Goal: Transaction & Acquisition: Purchase product/service

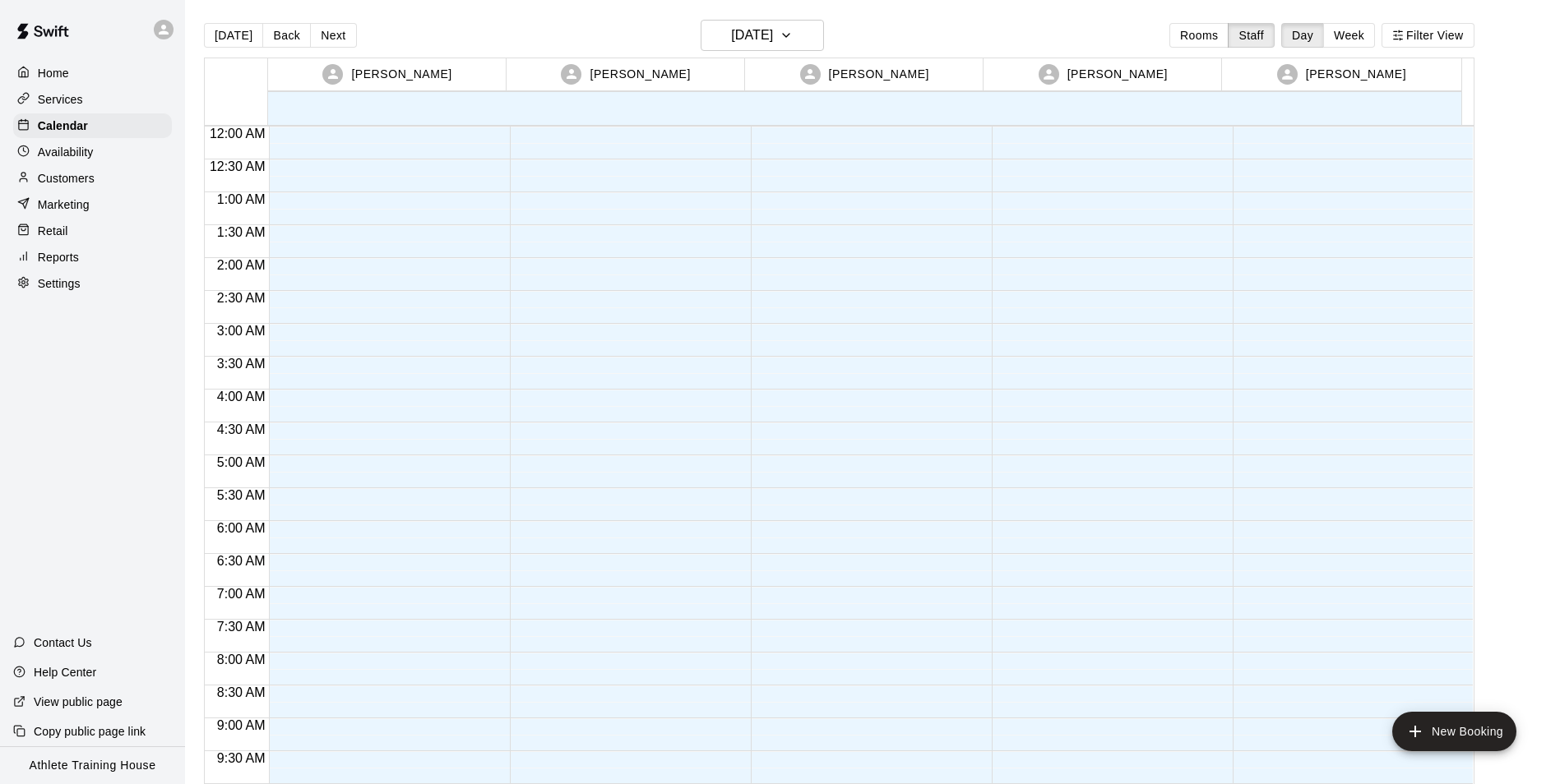
scroll to position [868, 0]
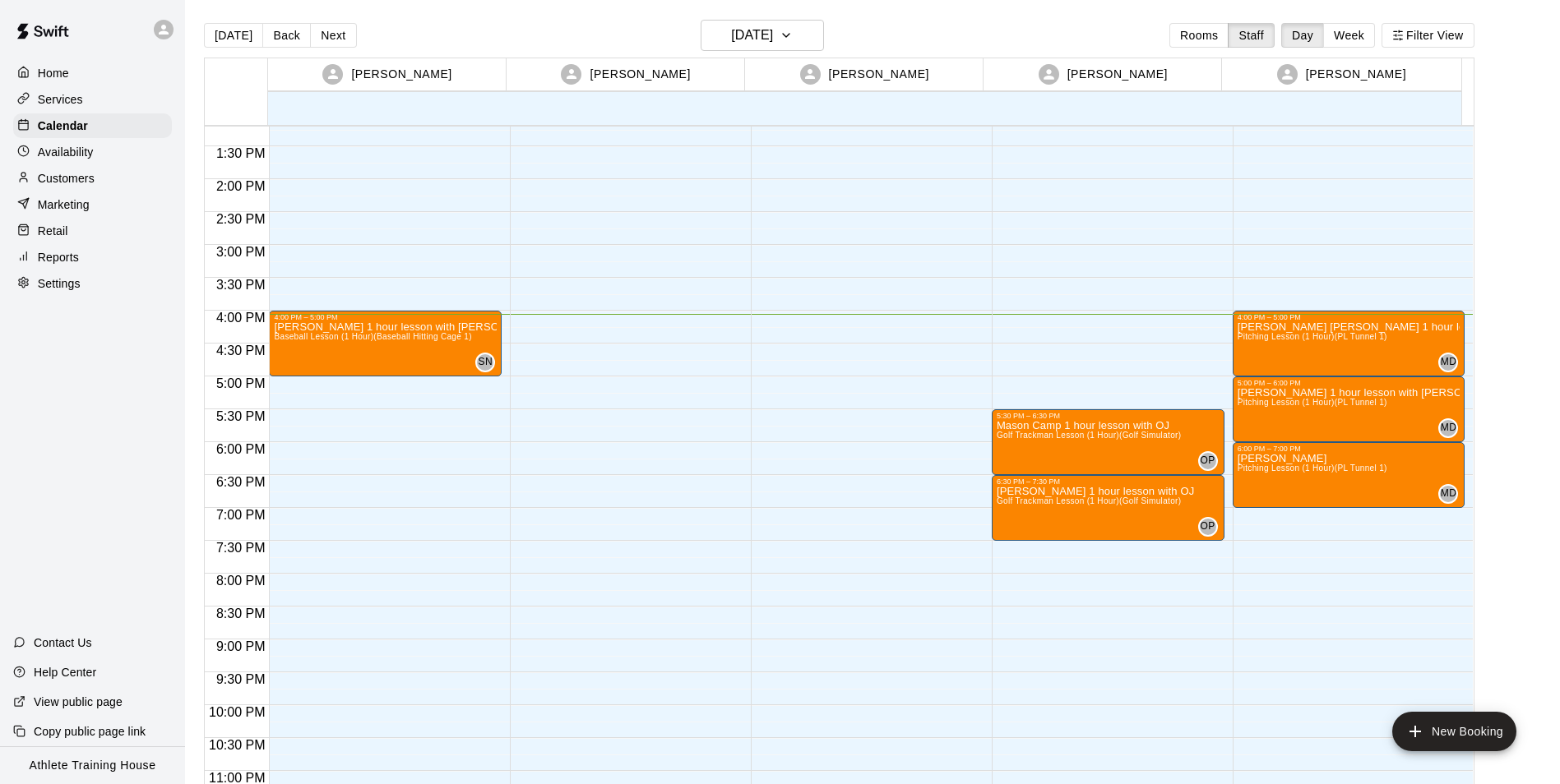
click at [50, 237] on p "Retail" at bounding box center [53, 231] width 31 height 17
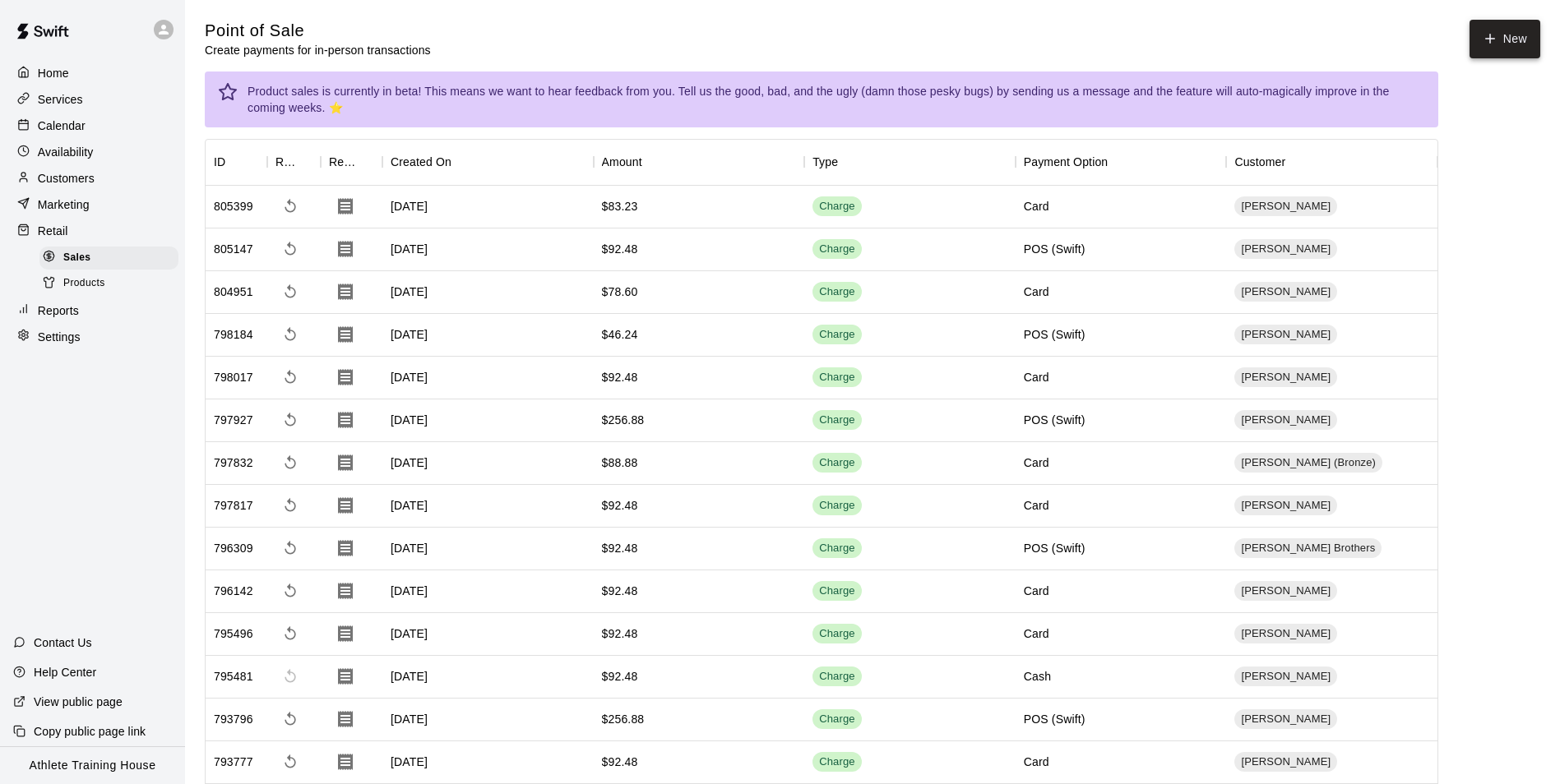
click at [1482, 38] on icon "button" at bounding box center [1490, 39] width 15 height 15
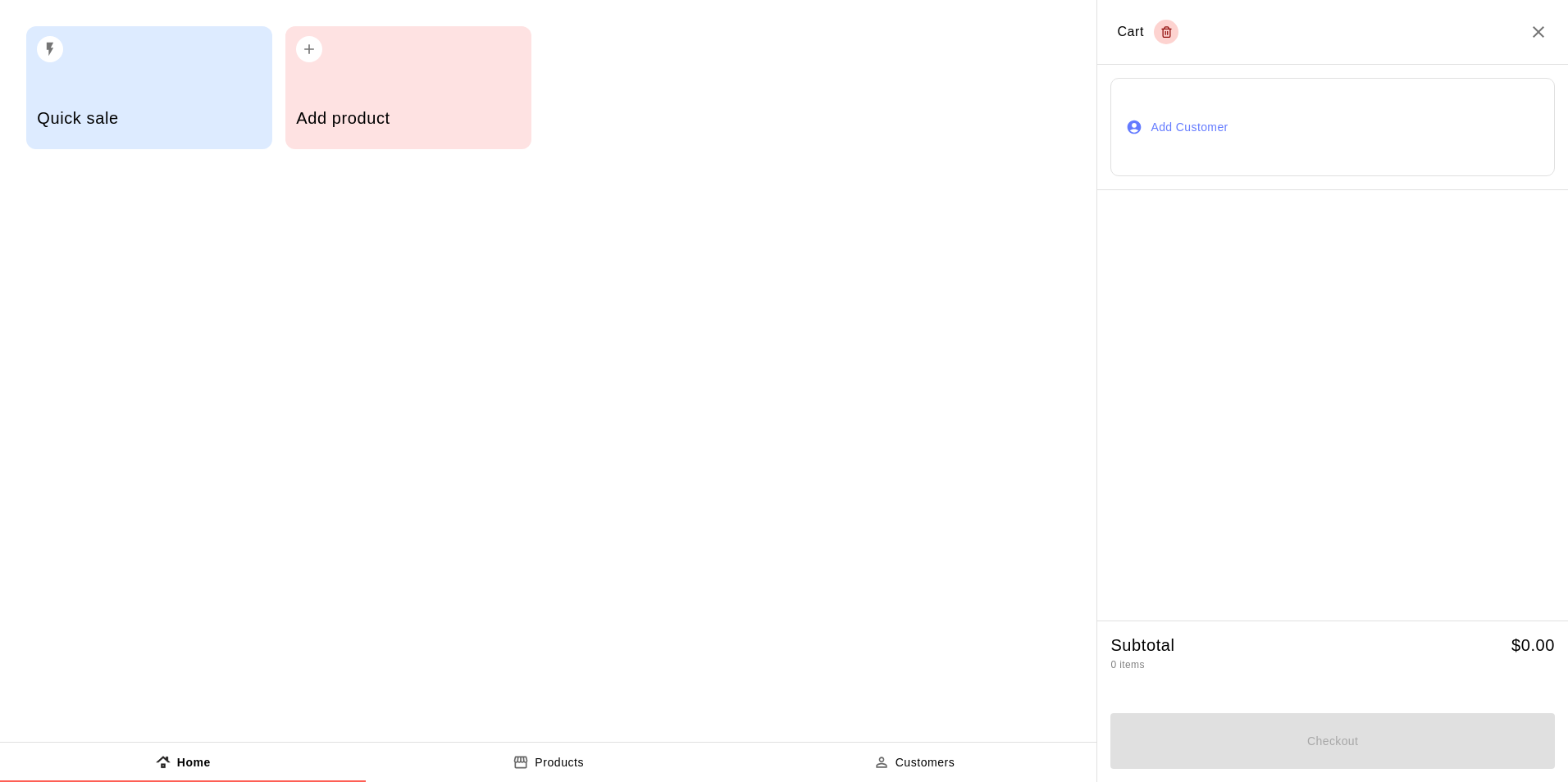
click at [1182, 129] on button "Add Customer" at bounding box center [1332, 127] width 444 height 98
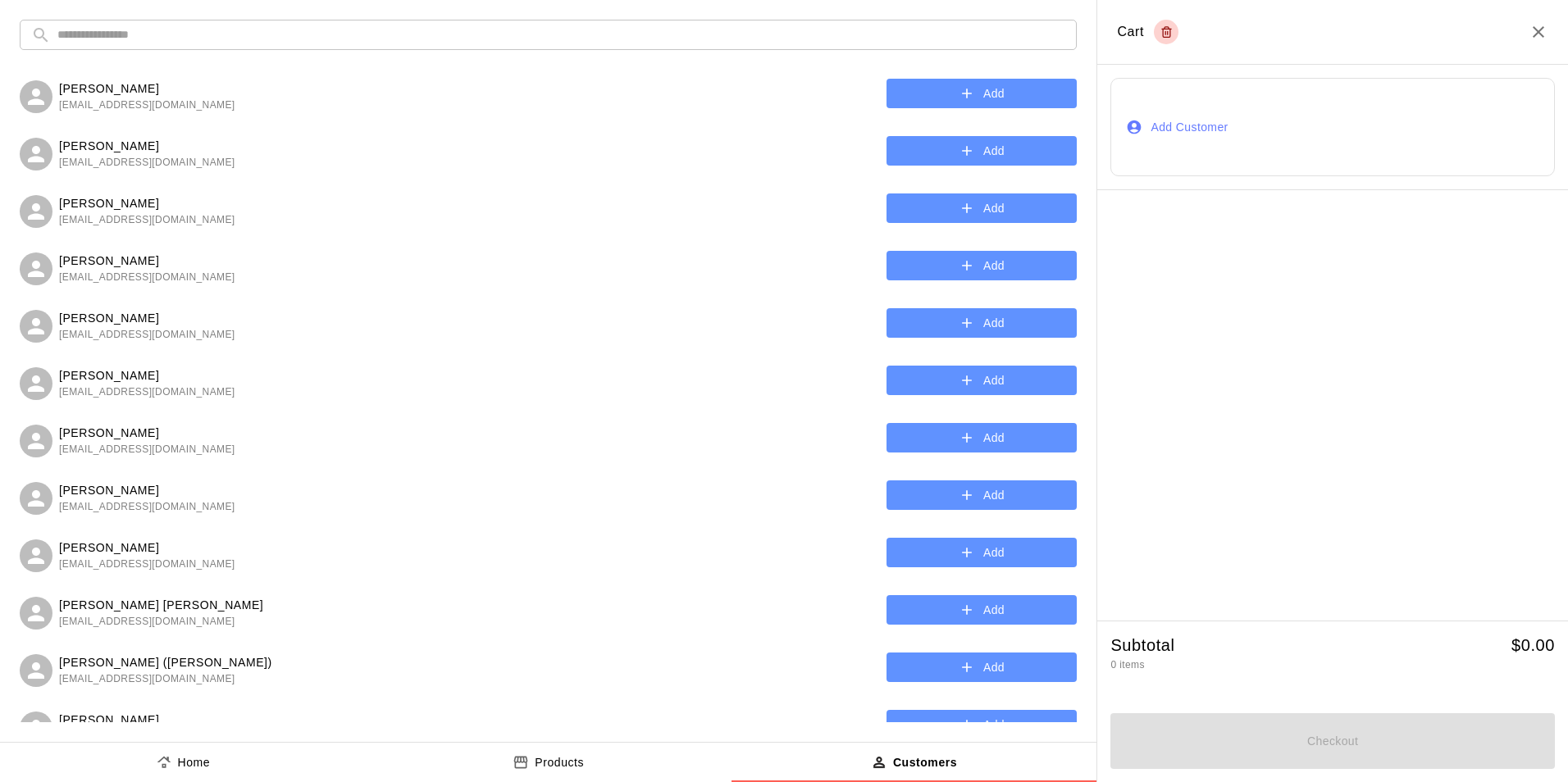
click at [531, 42] on input "text" at bounding box center [561, 35] width 1008 height 30
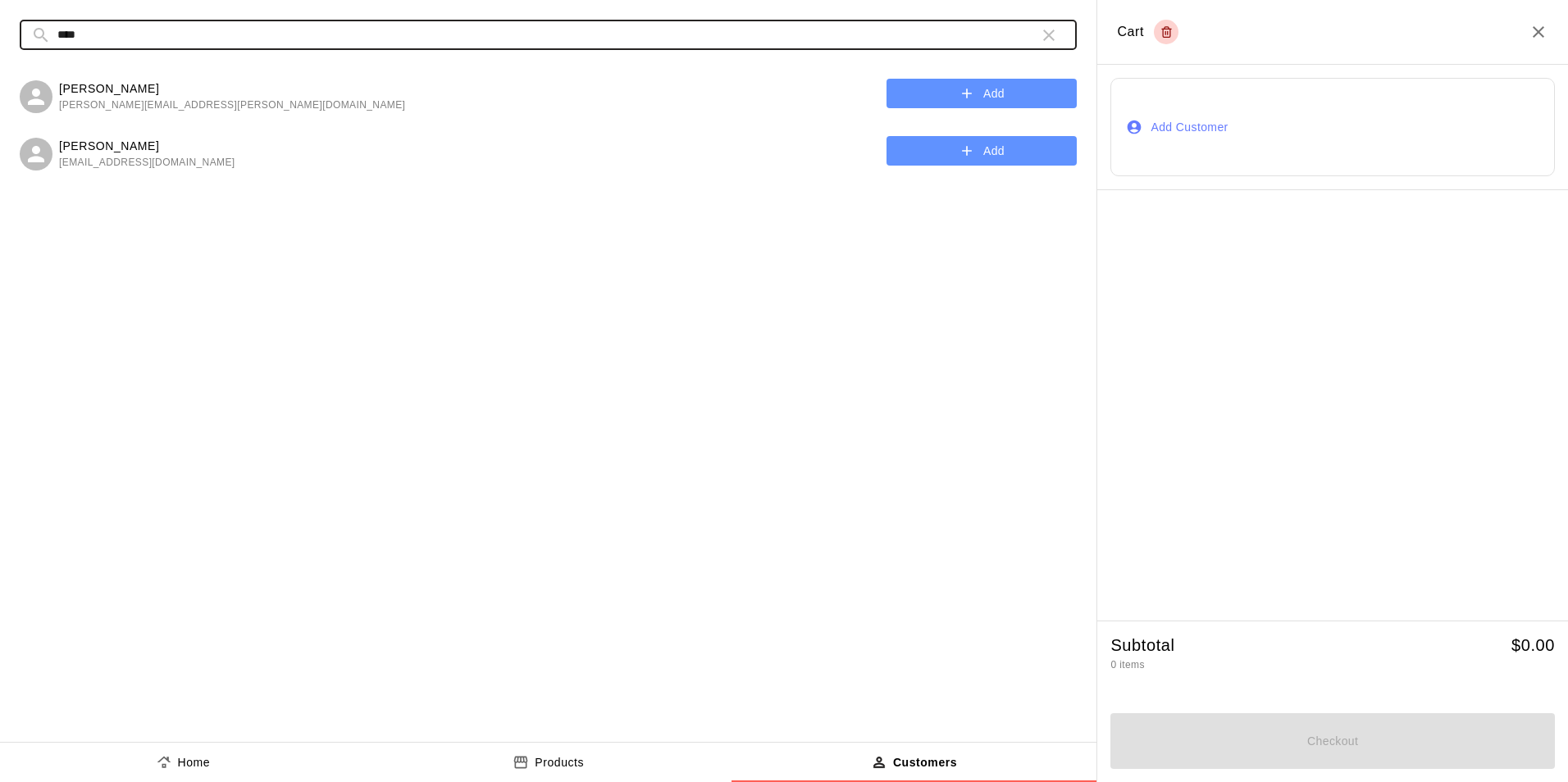
type input "****"
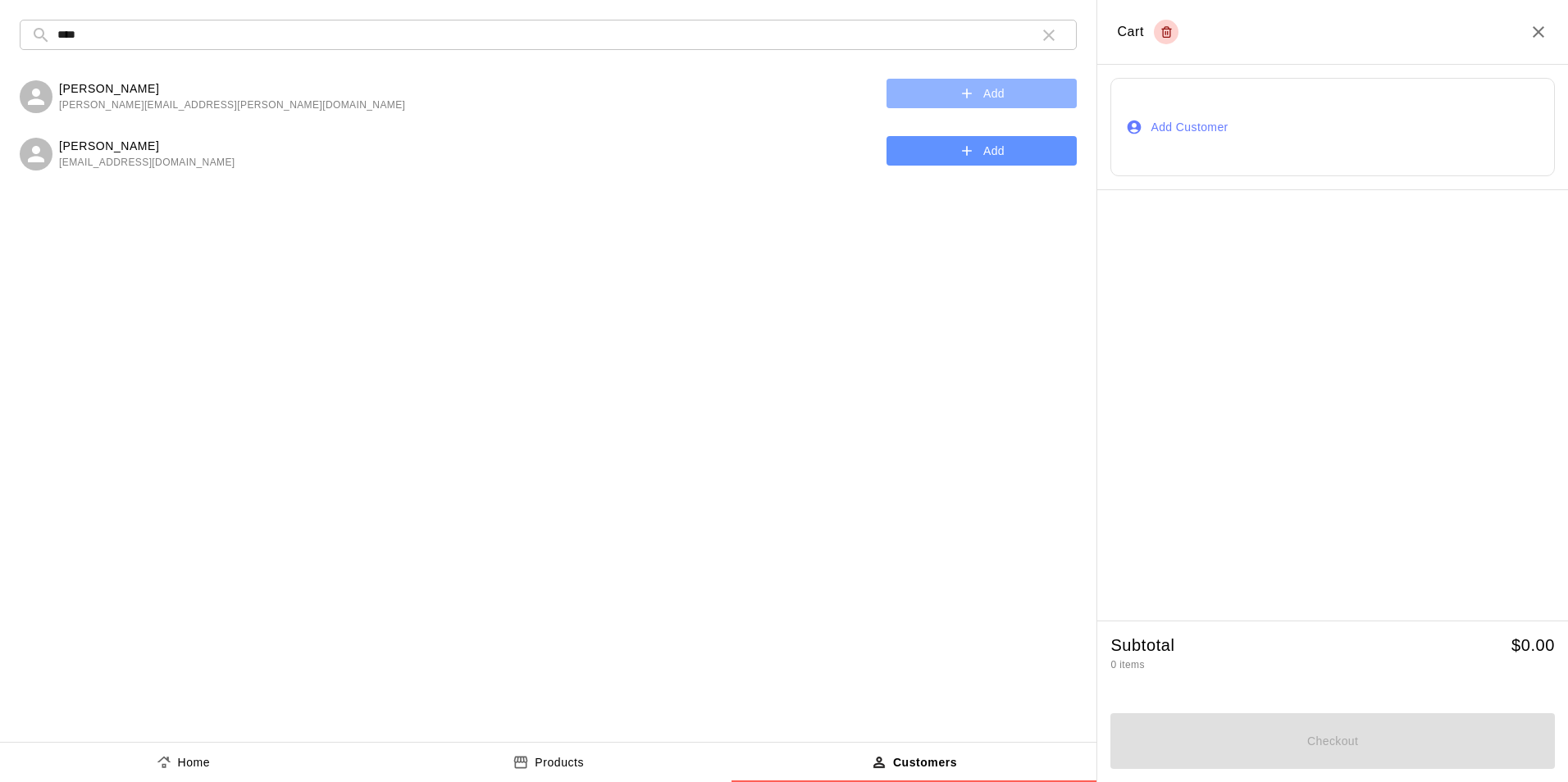
click at [946, 98] on button "Add" at bounding box center [981, 94] width 190 height 30
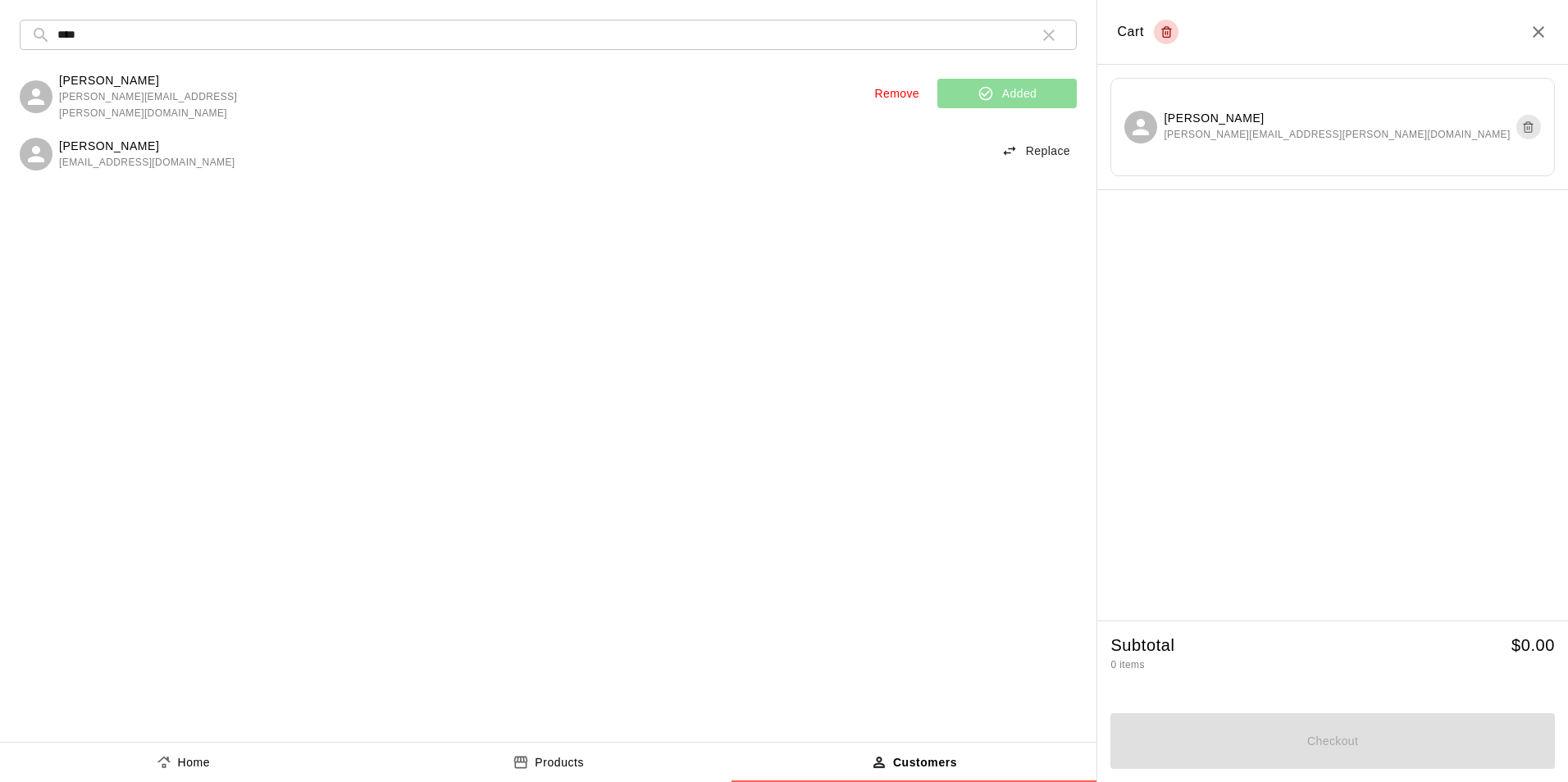
click at [192, 761] on p "Home" at bounding box center [194, 762] width 33 height 17
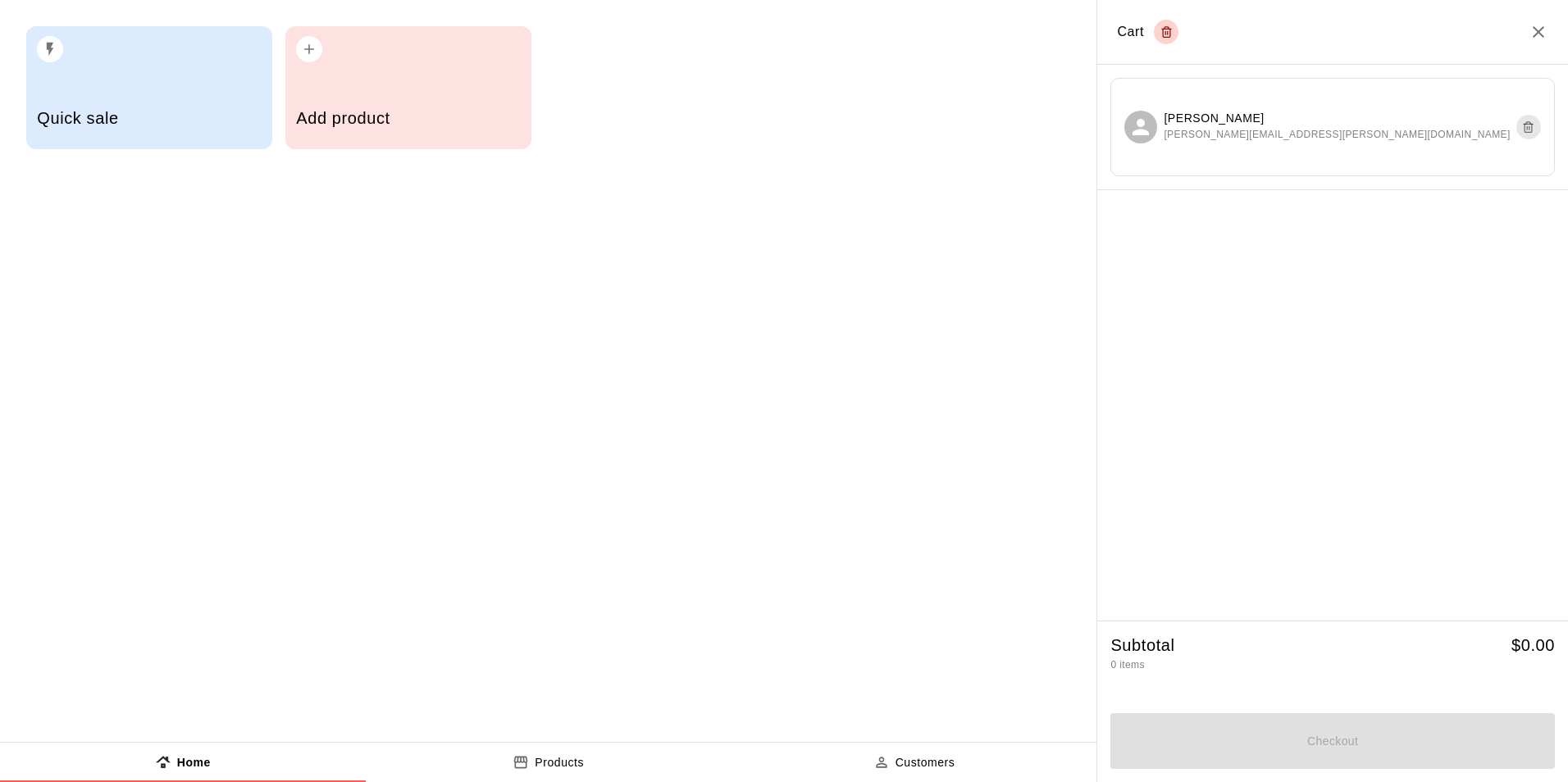
click at [232, 115] on h5 "Quick sale" at bounding box center [149, 118] width 224 height 22
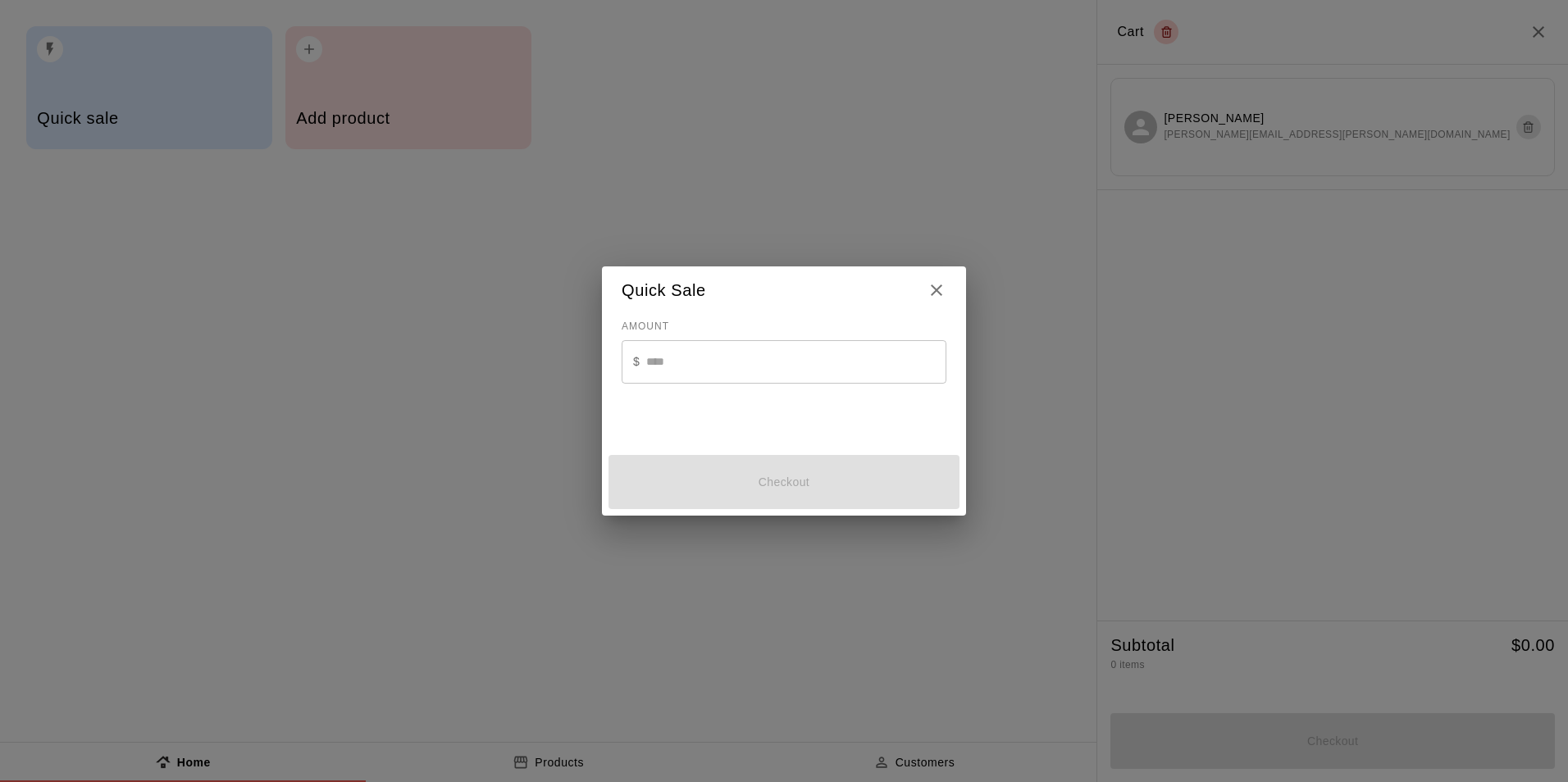
click at [705, 360] on input "text" at bounding box center [796, 362] width 300 height 44
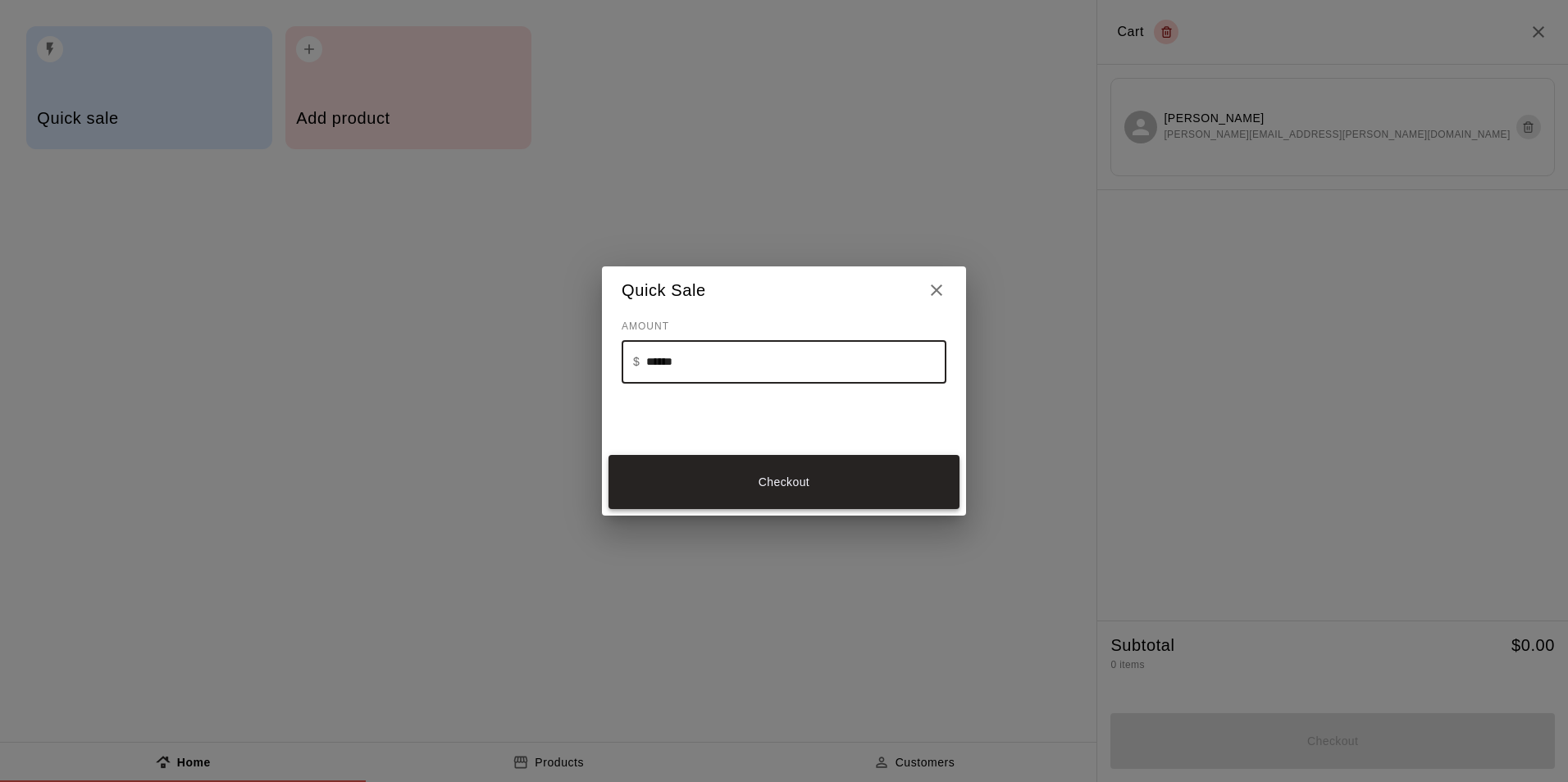
type input "******"
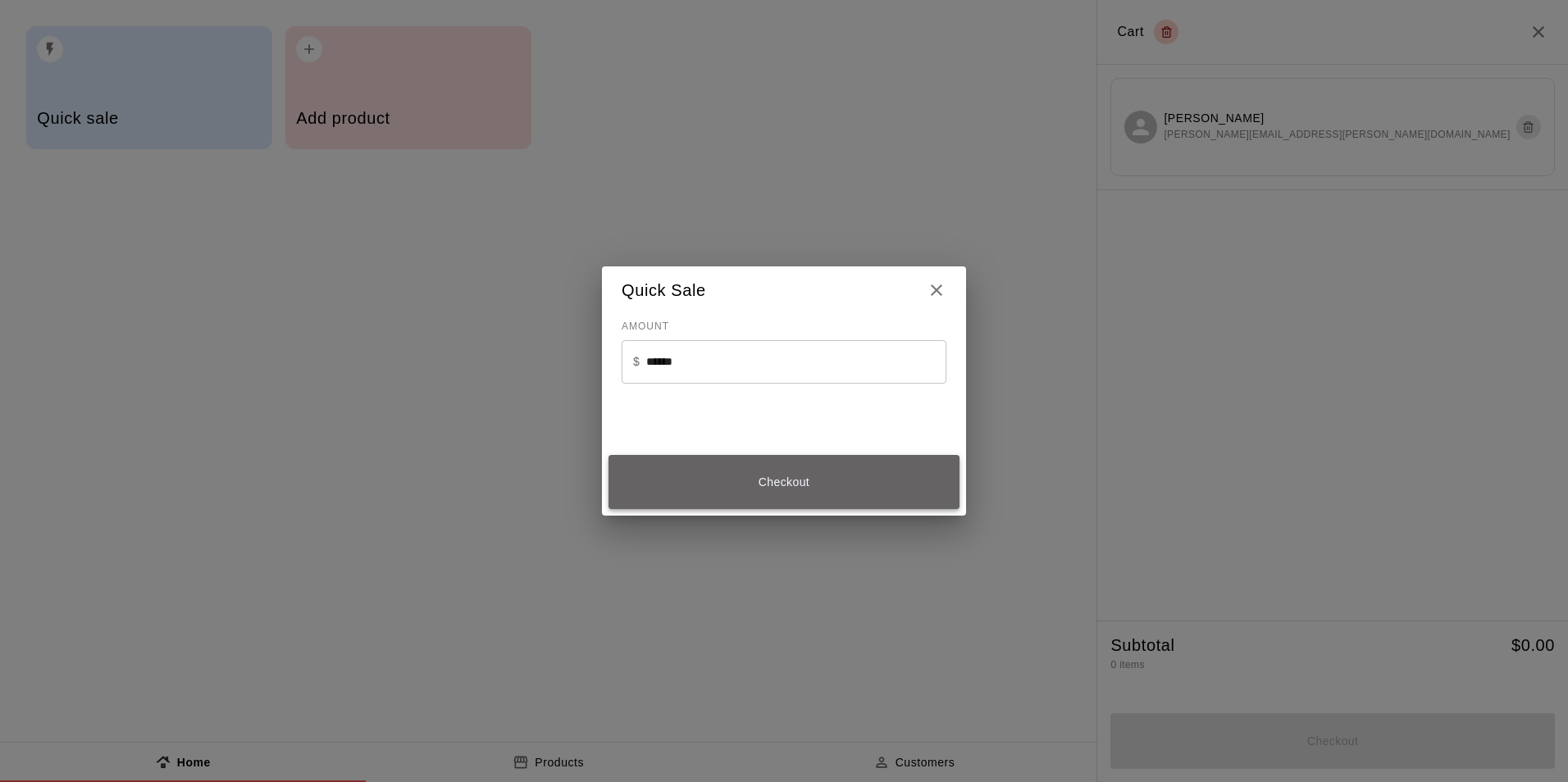
click at [769, 477] on button "Checkout" at bounding box center [784, 482] width 351 height 55
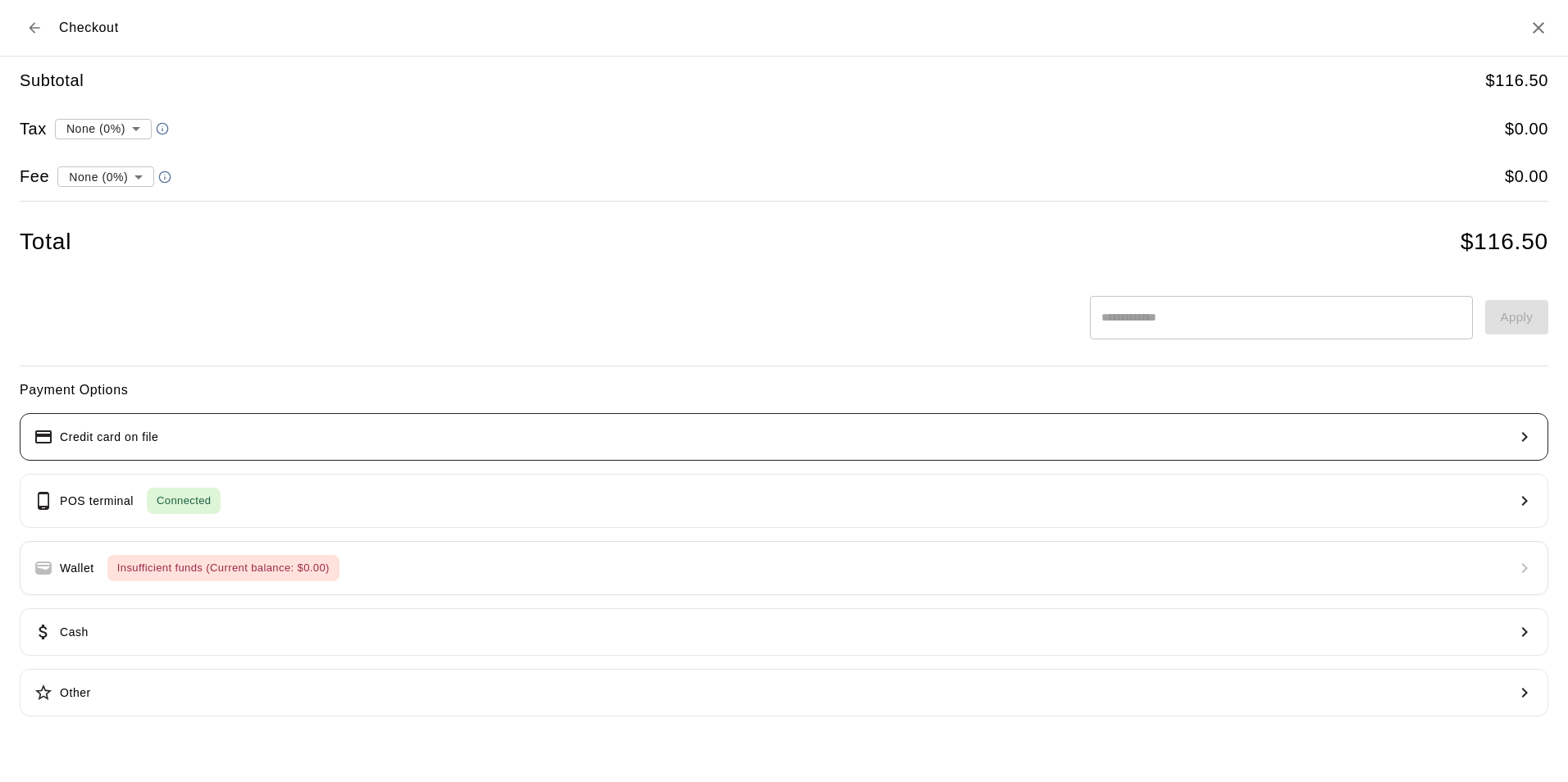
click at [308, 443] on button "Credit card on file" at bounding box center [784, 438] width 1528 height 48
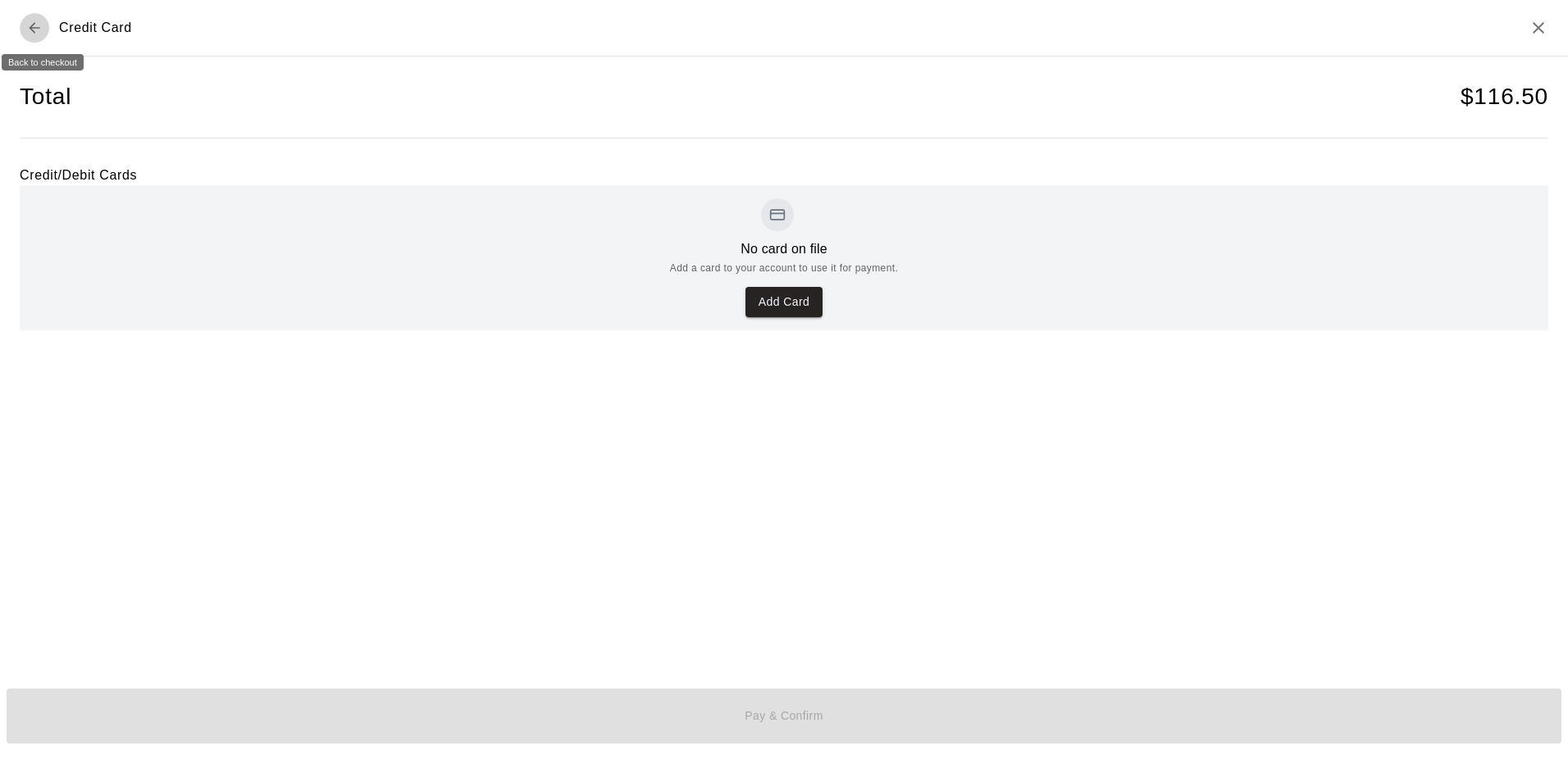
click at [40, 30] on icon "Back to checkout" at bounding box center [35, 28] width 16 height 16
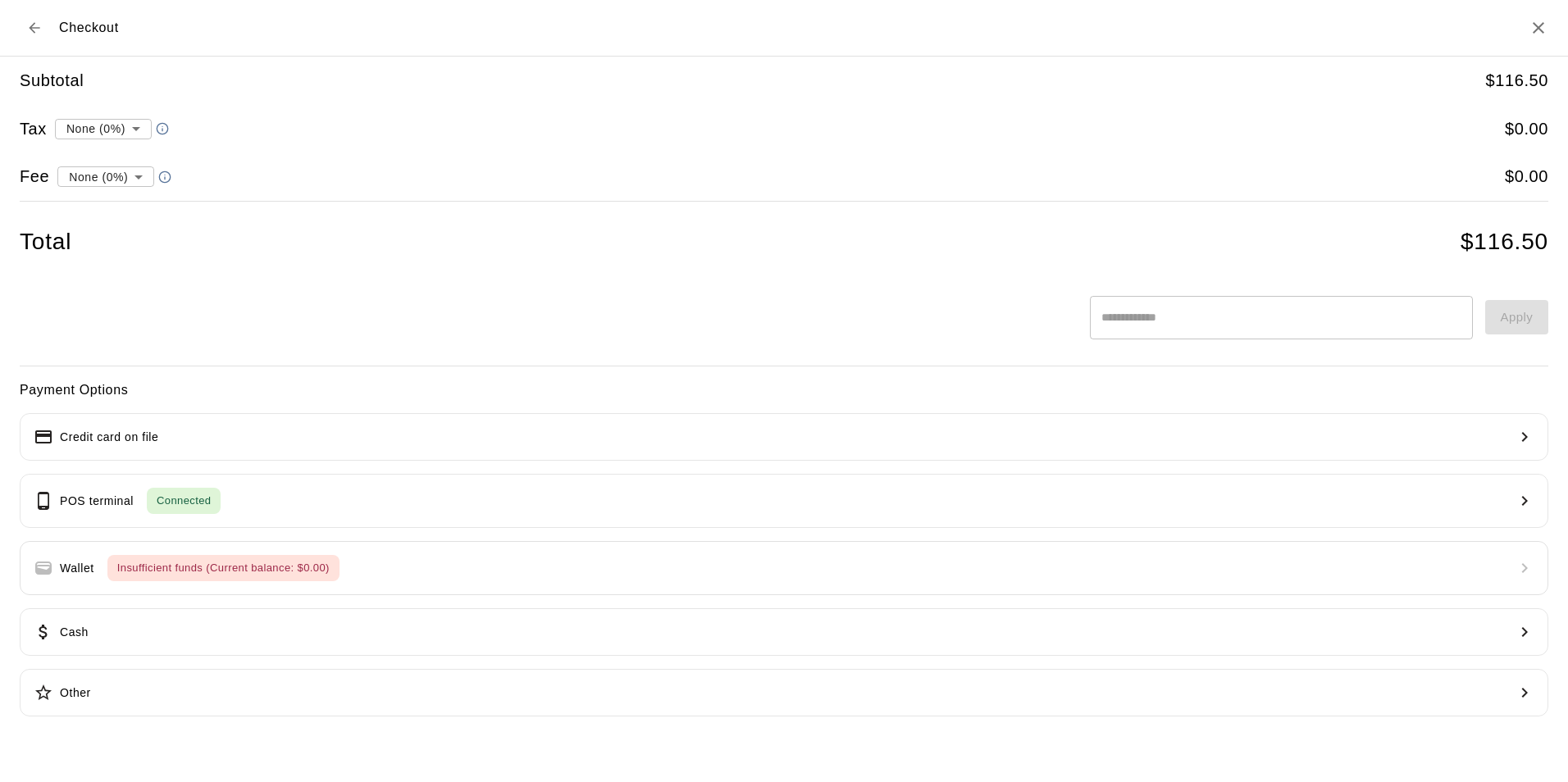
click at [111, 231] on li "convenience fee ( 2.75 % )" at bounding box center [102, 234] width 160 height 27
type input "**********"
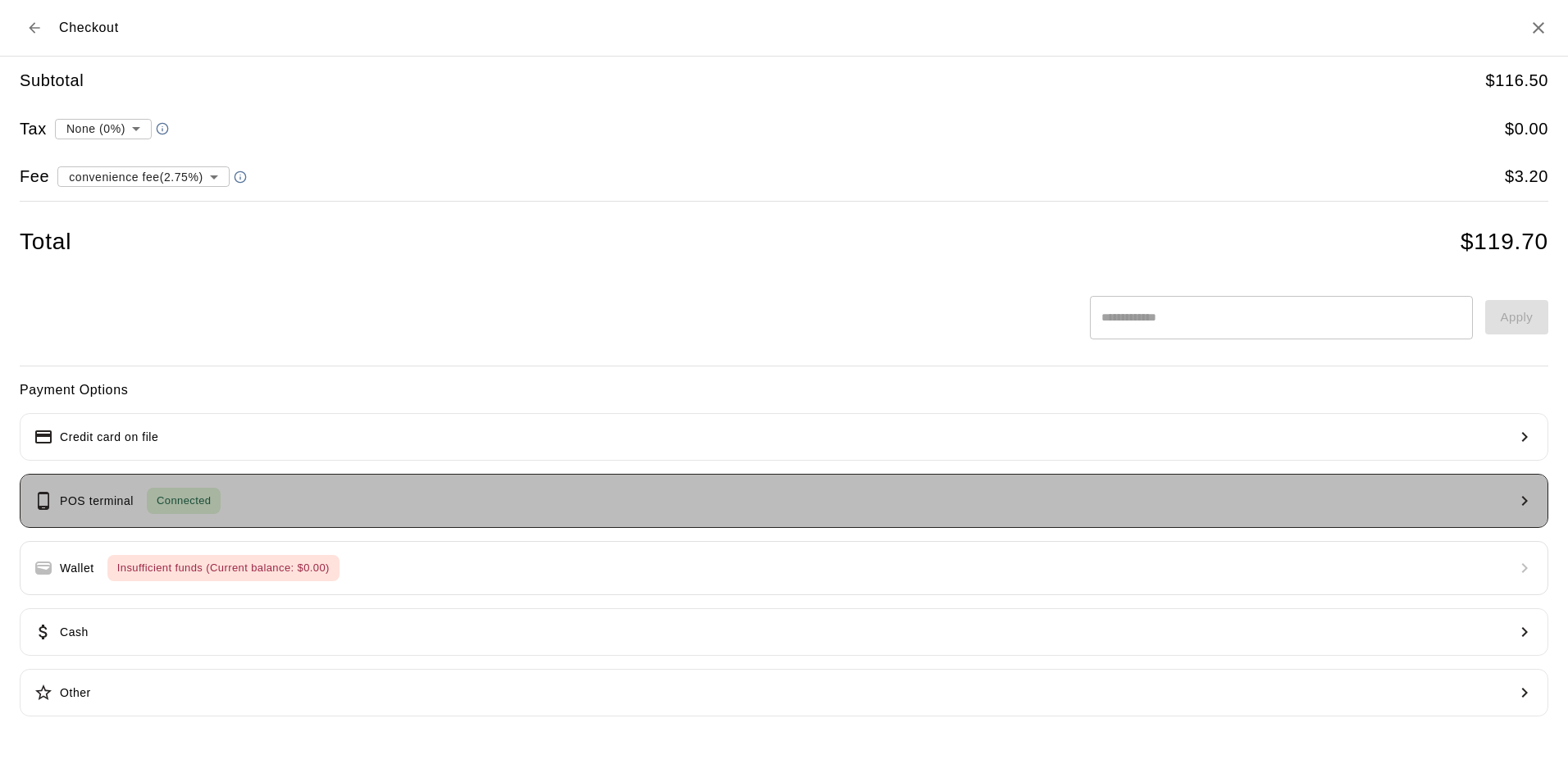
click at [366, 501] on button "POS terminal Connected" at bounding box center [784, 501] width 1528 height 54
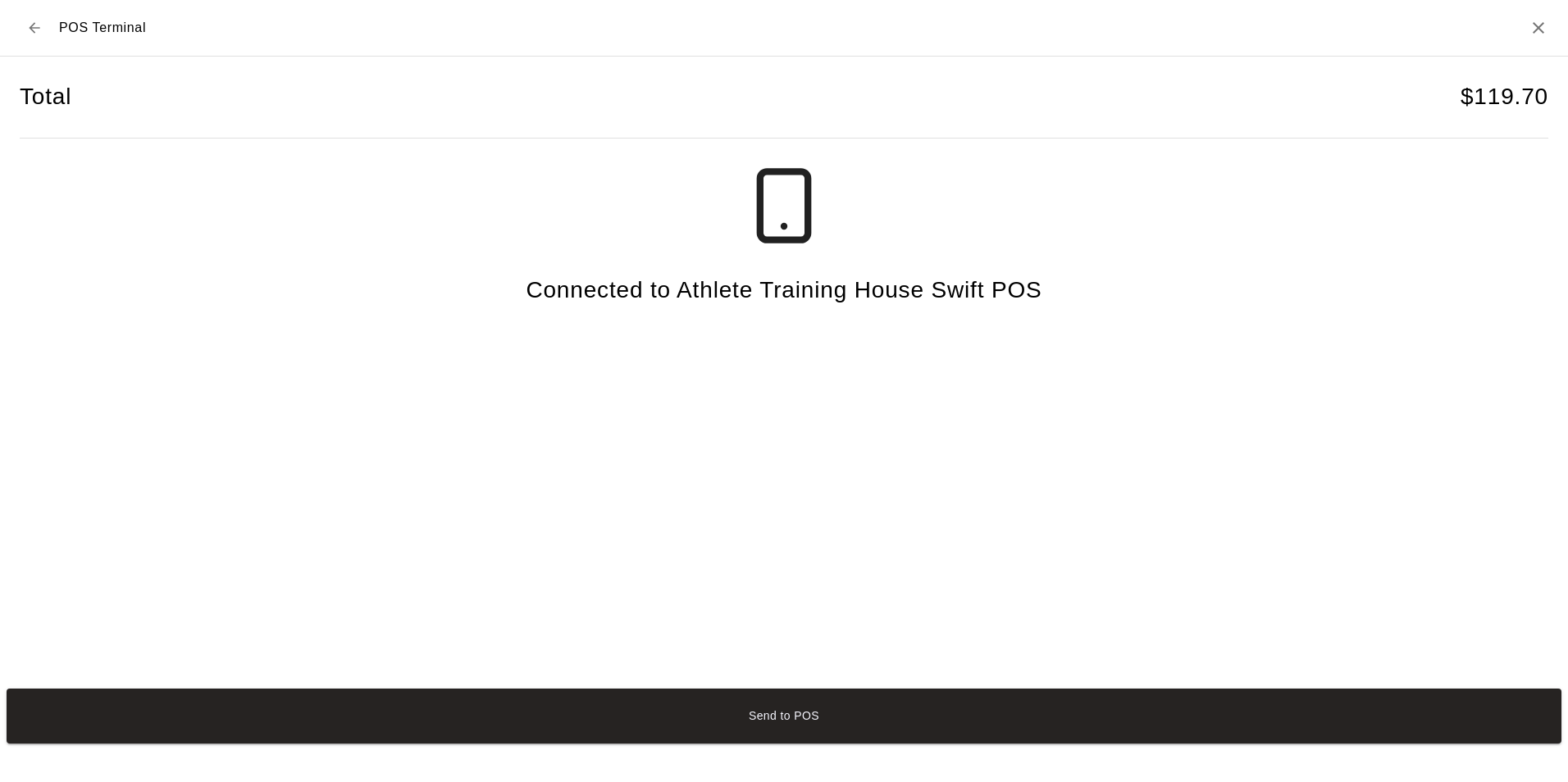
click at [781, 717] on button "Send to POS" at bounding box center [784, 716] width 1555 height 55
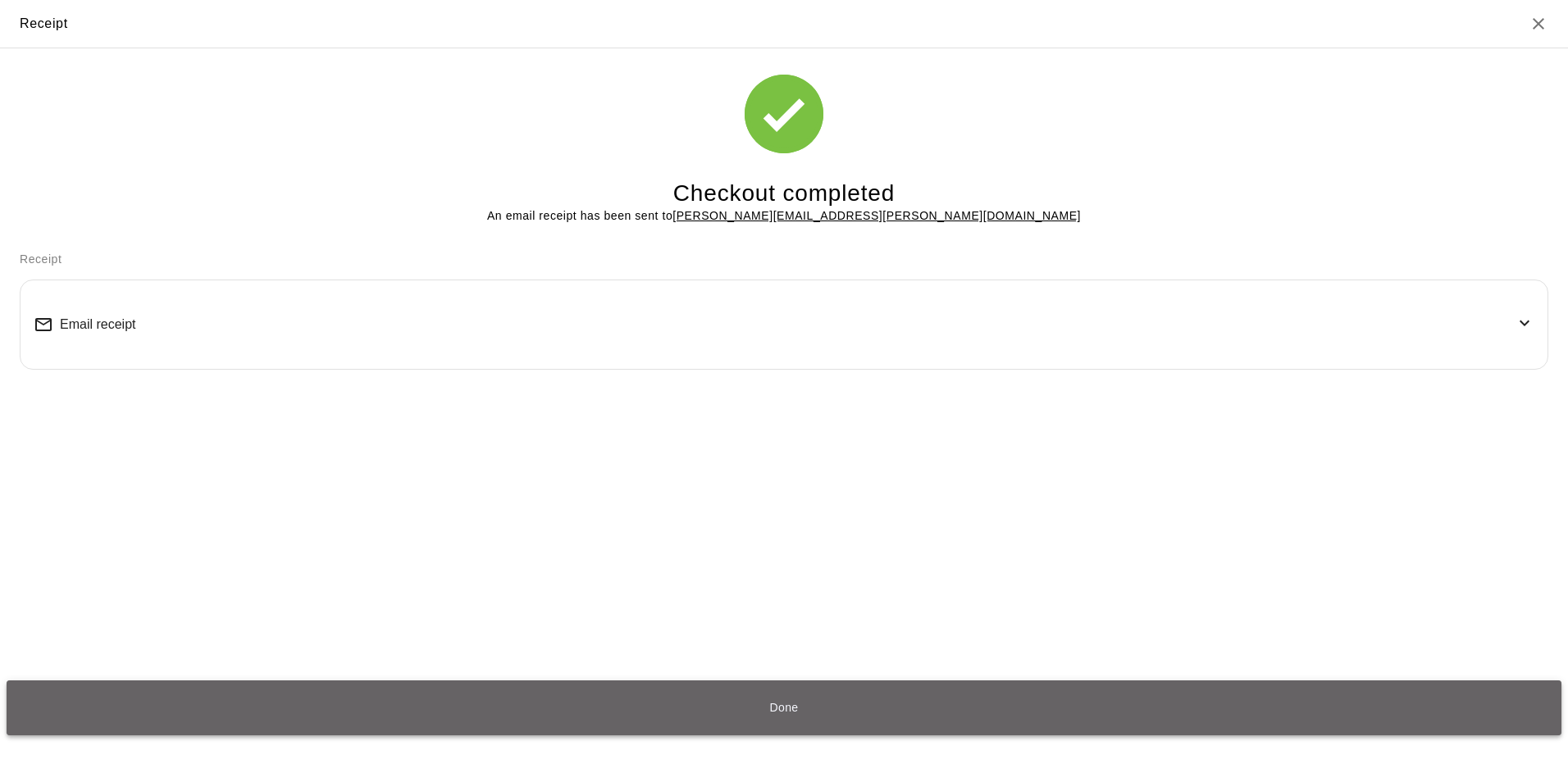
click at [782, 705] on button "Done" at bounding box center [784, 708] width 1555 height 55
